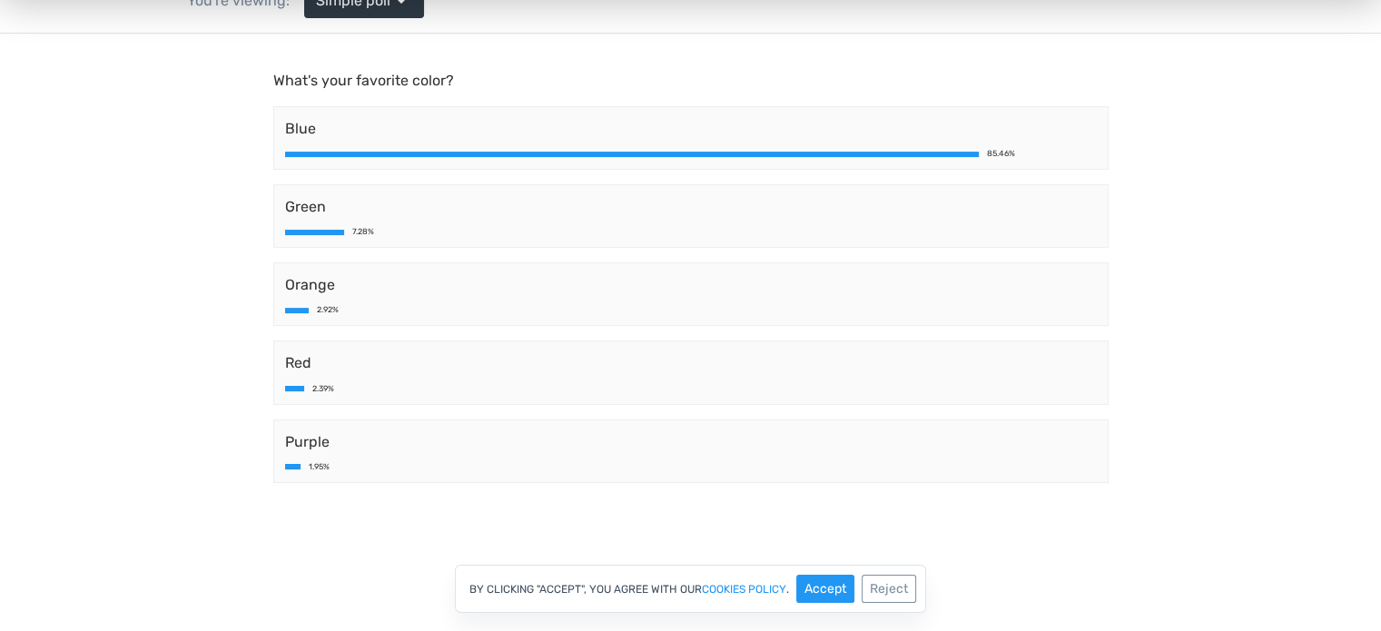
scroll to position [91, 0]
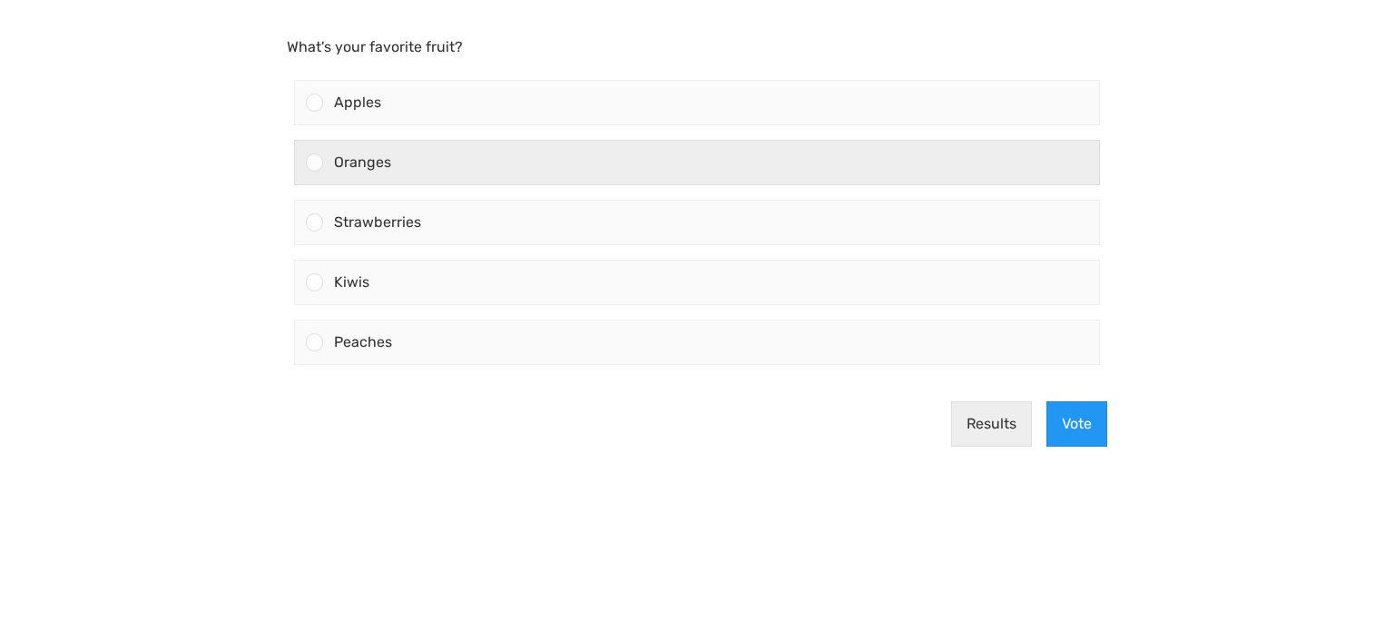
click at [696, 166] on div "Oranges" at bounding box center [711, 163] width 776 height 44
click at [315, 162] on input "Oranges" at bounding box center [315, 162] width 0 height 0
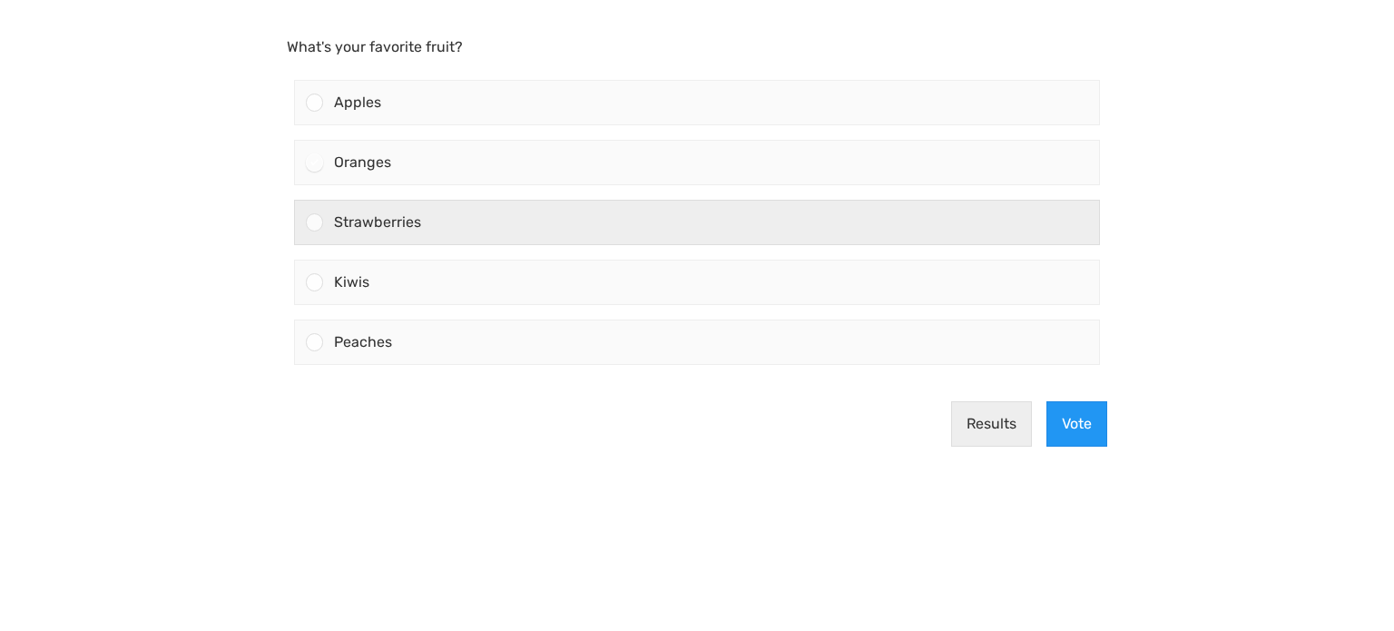
click at [753, 204] on div "Strawberries" at bounding box center [711, 223] width 776 height 44
click at [315, 222] on input "Strawberries" at bounding box center [315, 222] width 0 height 0
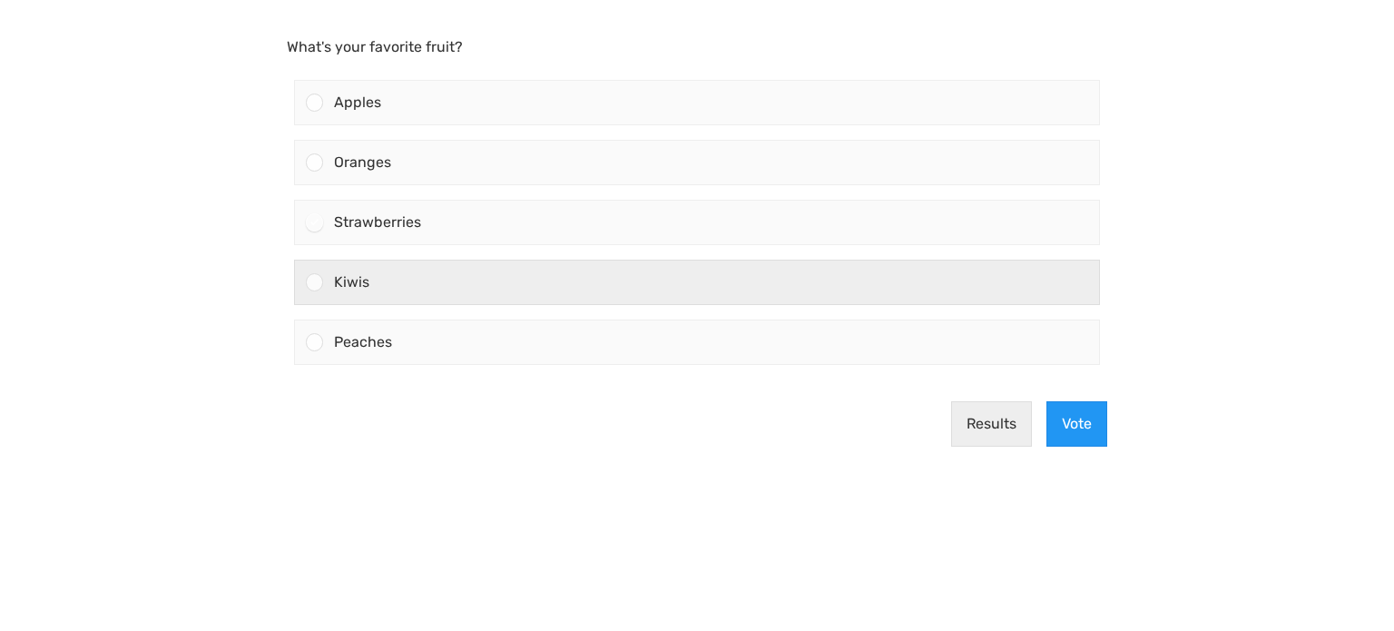
click at [748, 269] on div "Kiwis" at bounding box center [711, 283] width 776 height 44
click at [315, 282] on input "Kiwis" at bounding box center [315, 282] width 0 height 0
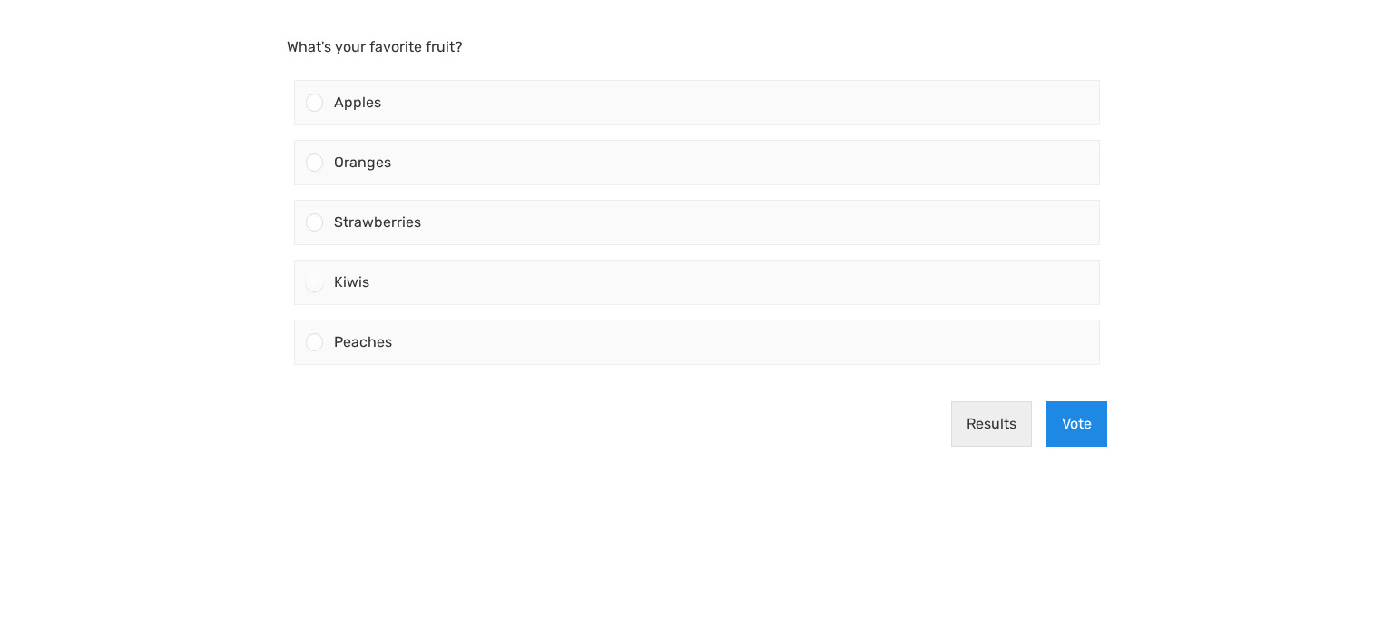
click at [1086, 413] on button "Vote" at bounding box center [1077, 423] width 61 height 45
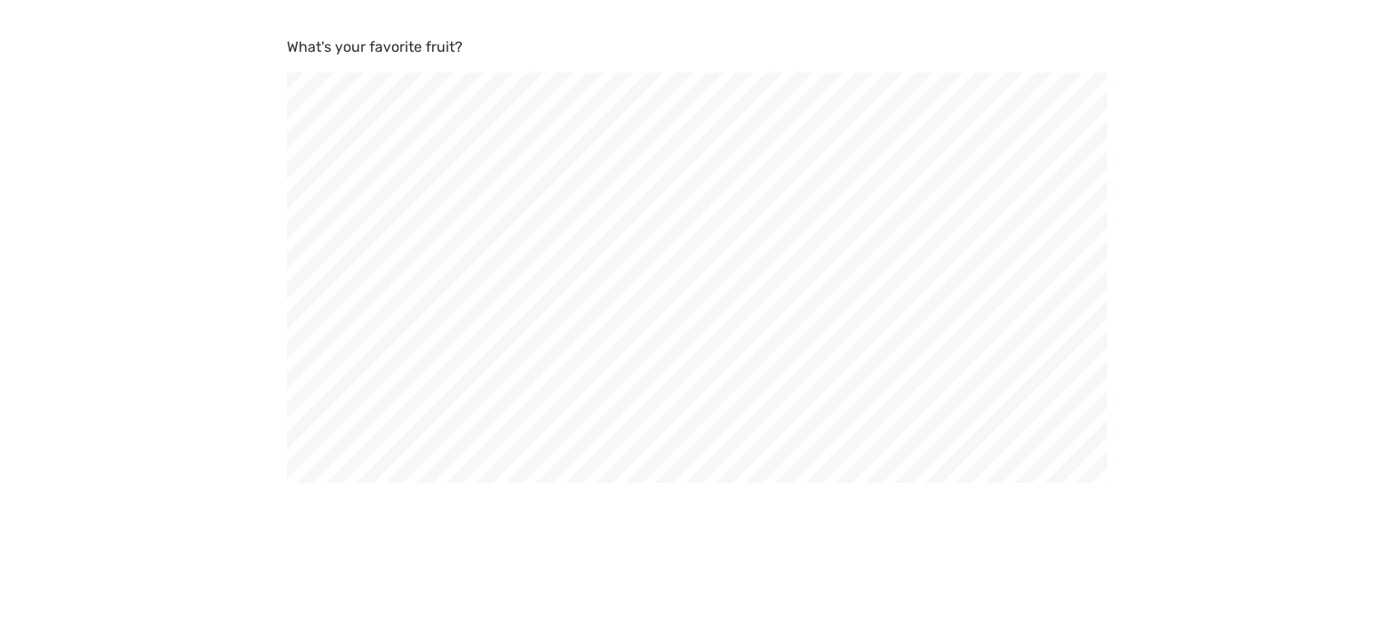
scroll to position [631, 1394]
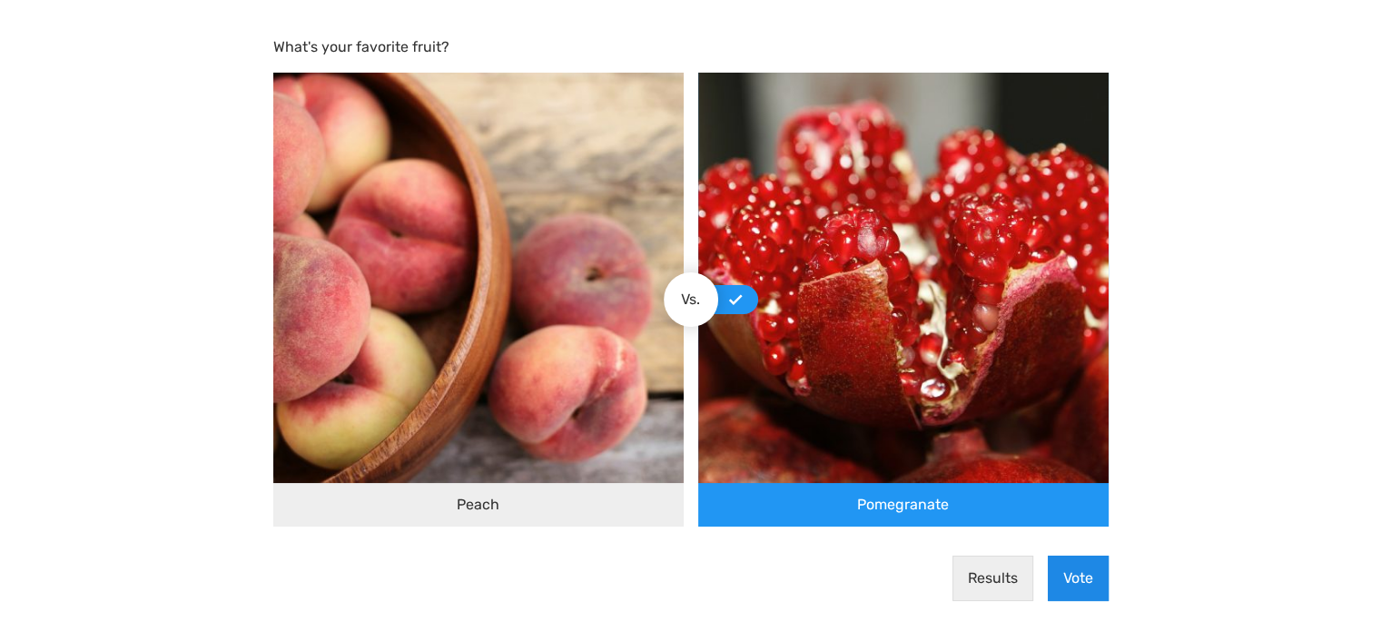
click at [1080, 566] on button "Vote" at bounding box center [1078, 578] width 61 height 45
